Goal: Find specific page/section: Find specific page/section

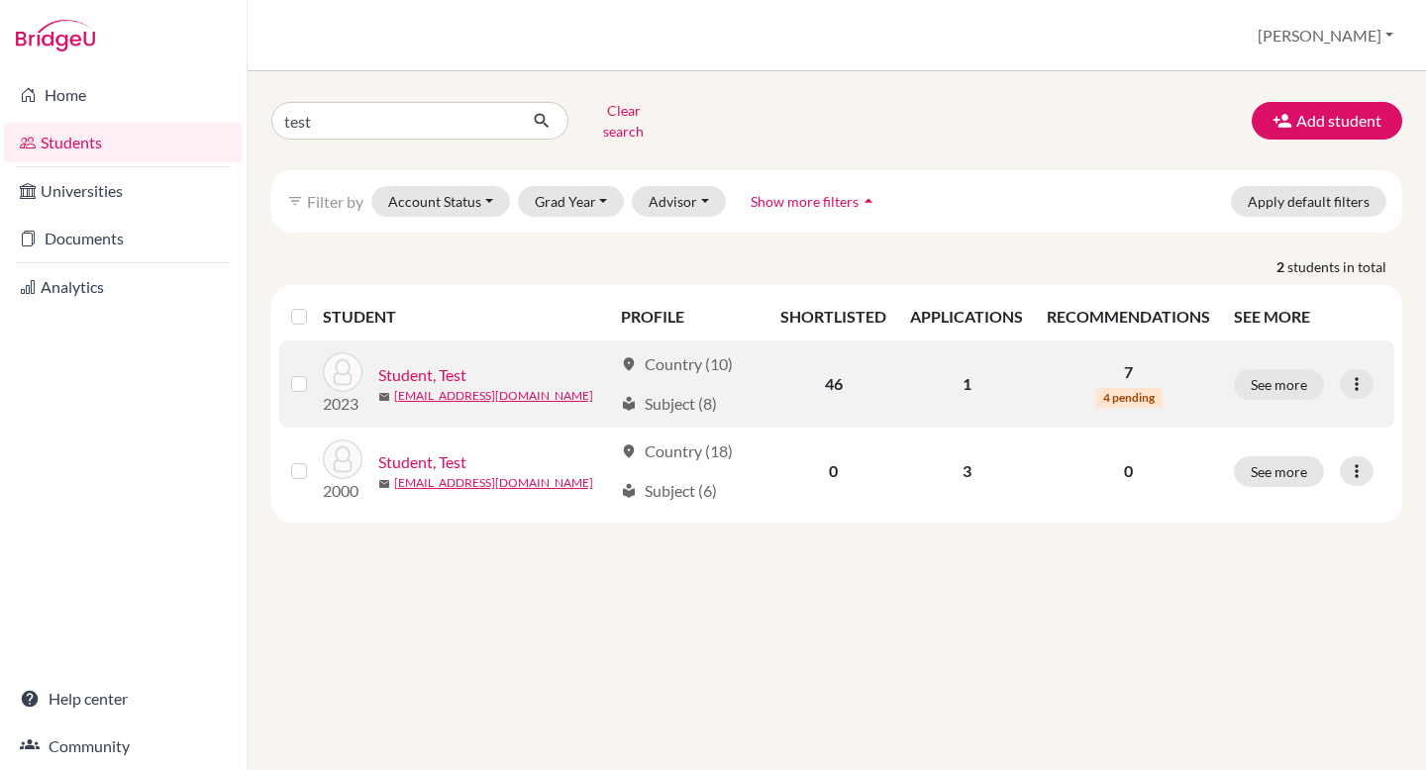
click at [415, 368] on link "Student, Test" at bounding box center [422, 375] width 88 height 24
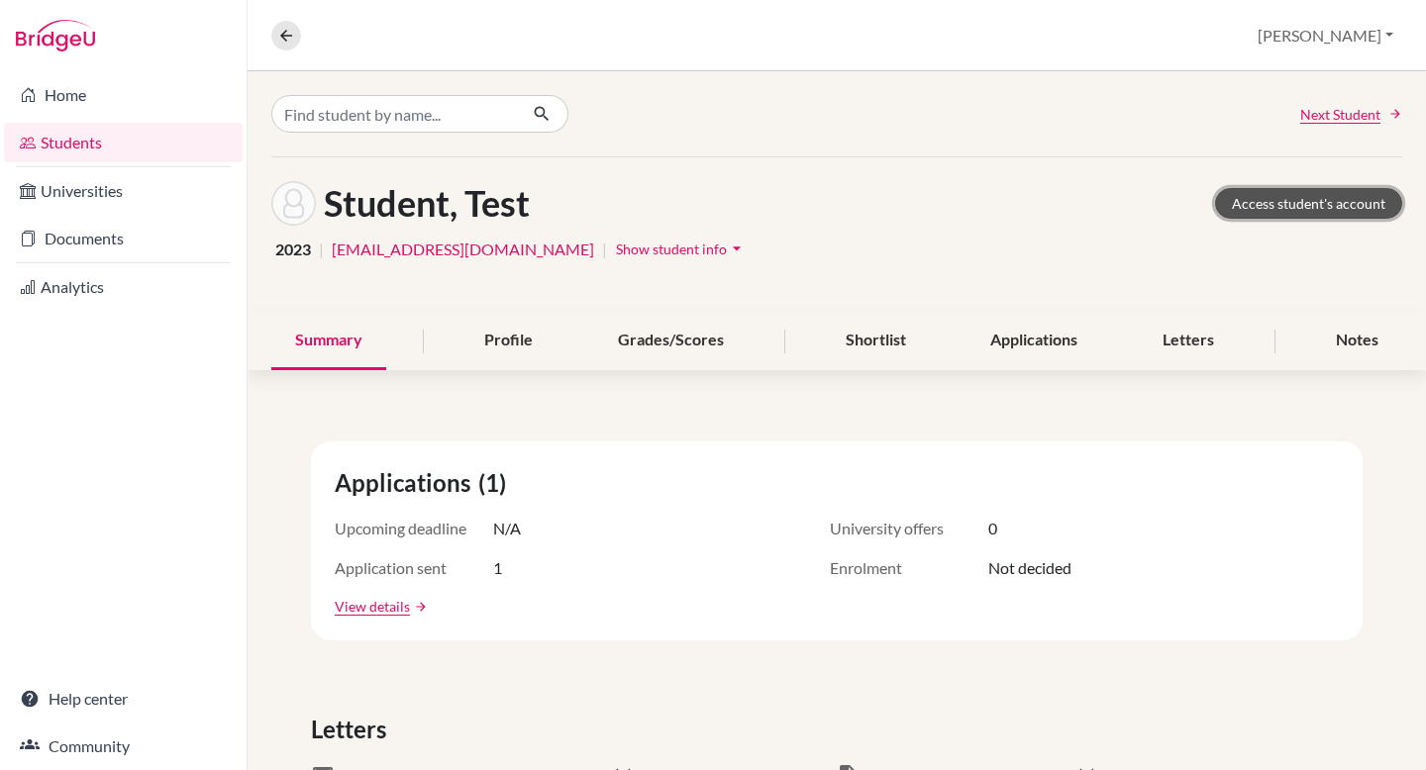
click at [1292, 205] on link "Access student's account" at bounding box center [1308, 203] width 187 height 31
